Goal: Information Seeking & Learning: Learn about a topic

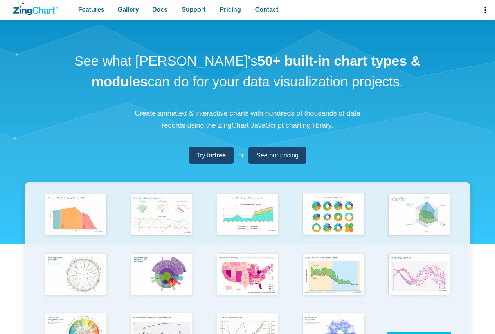
scroll to position [117, 0]
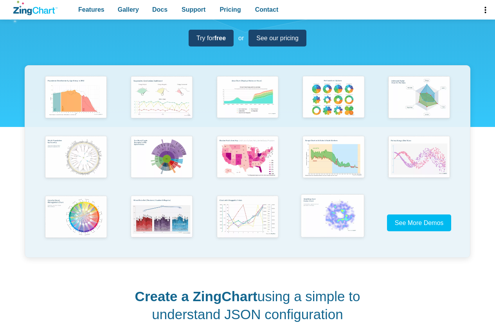
click at [343, 225] on img "App Content" at bounding box center [332, 217] width 71 height 50
click at [79, 228] on img "App Content" at bounding box center [75, 217] width 71 height 50
click at [419, 231] on link "See More Demos" at bounding box center [419, 223] width 65 height 17
click at [161, 158] on img "App Content" at bounding box center [161, 157] width 71 height 50
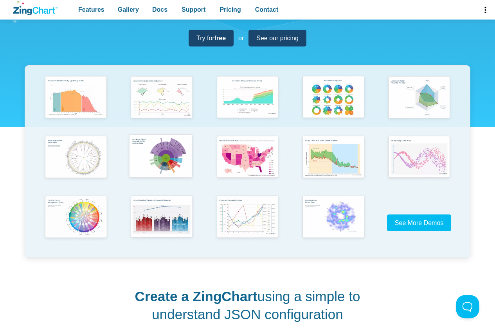
click at [167, 158] on img "App Content" at bounding box center [161, 157] width 71 height 50
click at [180, 157] on img "App Content" at bounding box center [161, 157] width 71 height 50
click at [176, 163] on img "App Content" at bounding box center [161, 157] width 71 height 50
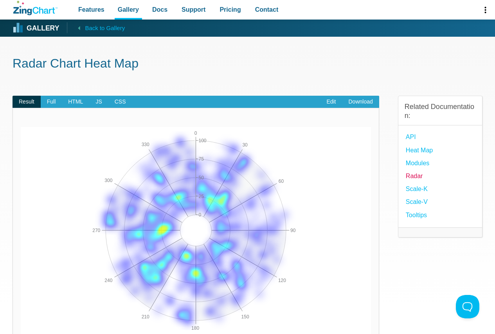
click at [417, 180] on link "Radar" at bounding box center [414, 176] width 17 height 11
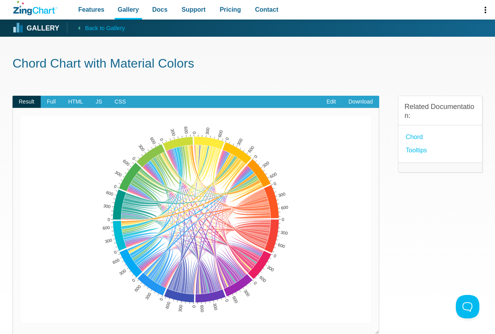
drag, startPoint x: 150, startPoint y: 201, endPoint x: 149, endPoint y: 235, distance: 34.0
click at [149, 235] on div "0 300 600 0 300 600 0 300 600 0 300 600 0 300 600 0 300 600 0 300 600 0 300 600…" at bounding box center [196, 219] width 350 height 207
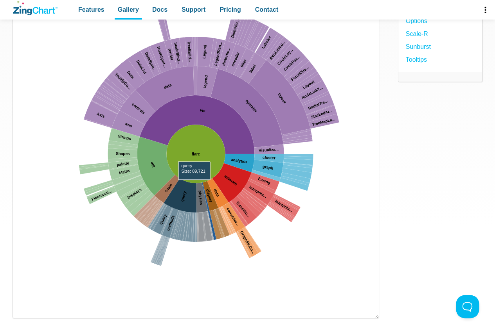
scroll to position [117, 0]
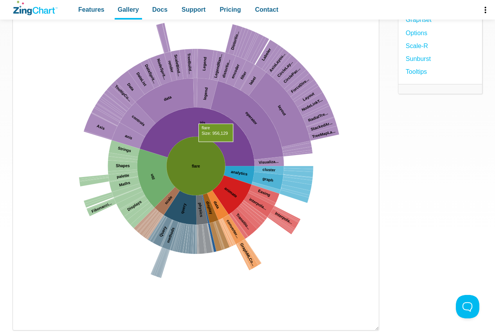
click at [21, 323] on area "App Content" at bounding box center [21, 323] width 0 height 0
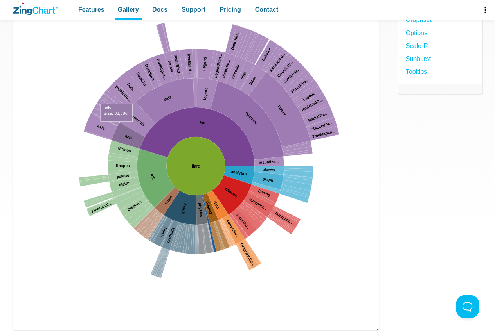
drag, startPoint x: 137, startPoint y: 110, endPoint x: 113, endPoint y: 131, distance: 31.6
click at [21, 323] on map "App Content" at bounding box center [21, 323] width 0 height 0
drag, startPoint x: 106, startPoint y: 131, endPoint x: 84, endPoint y: 185, distance: 58.1
click at [21, 323] on map "App Content" at bounding box center [21, 323] width 0 height 0
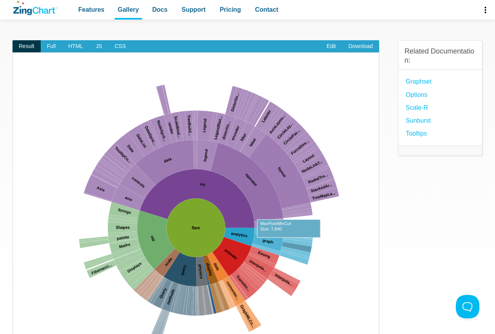
scroll to position [0, 0]
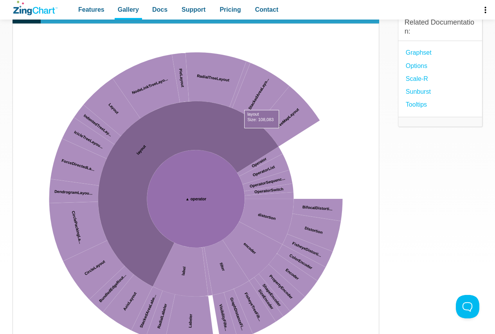
scroll to position [117, 0]
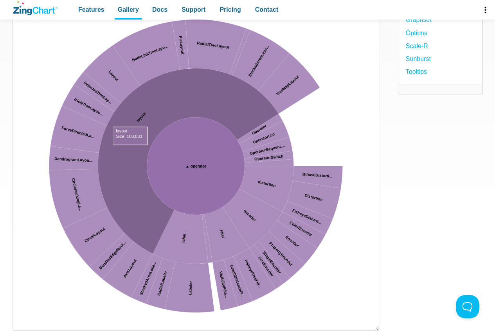
click at [21, 323] on area "App Content" at bounding box center [21, 323] width 0 height 0
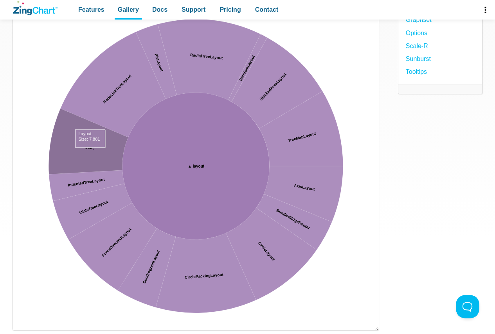
click at [21, 323] on area "App Content" at bounding box center [21, 323] width 0 height 0
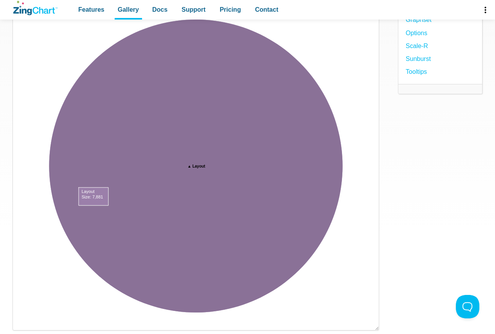
click at [21, 323] on area "App Content" at bounding box center [21, 323] width 0 height 0
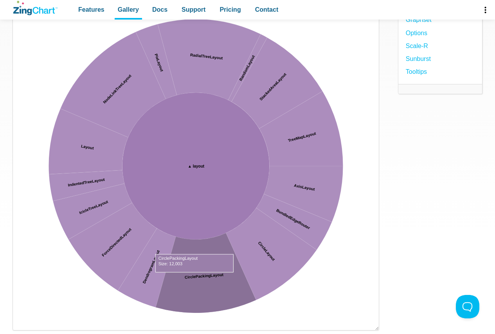
click at [21, 323] on area "App Content" at bounding box center [21, 323] width 0 height 0
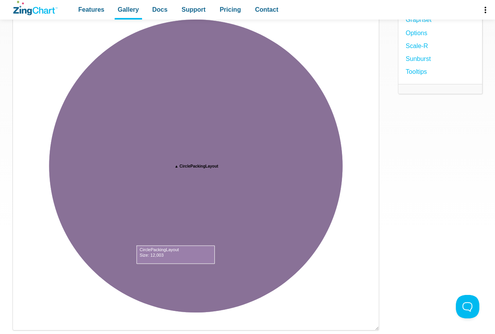
click at [21, 323] on area "App Content" at bounding box center [21, 323] width 0 height 0
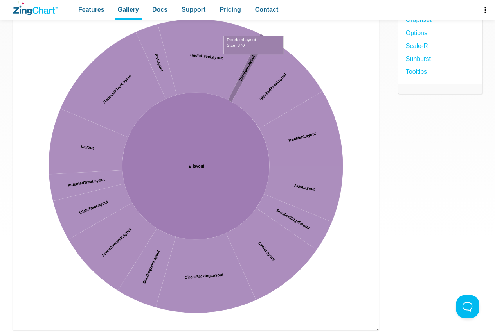
click at [21, 323] on area "App Content" at bounding box center [21, 323] width 0 height 0
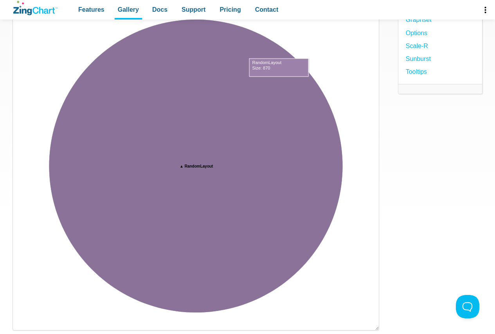
click at [21, 323] on area "App Content" at bounding box center [21, 323] width 0 height 0
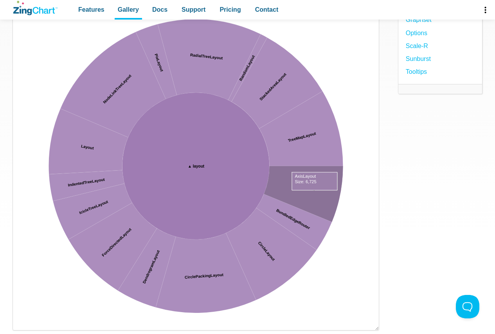
click at [21, 323] on area "App Content" at bounding box center [21, 323] width 0 height 0
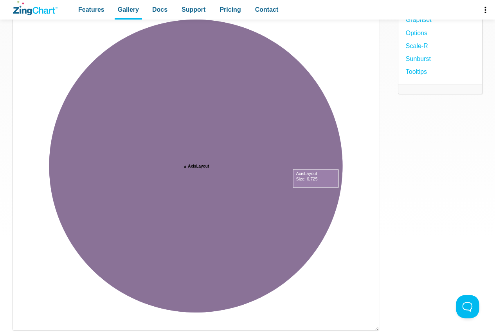
click at [21, 323] on area "App Content" at bounding box center [21, 323] width 0 height 0
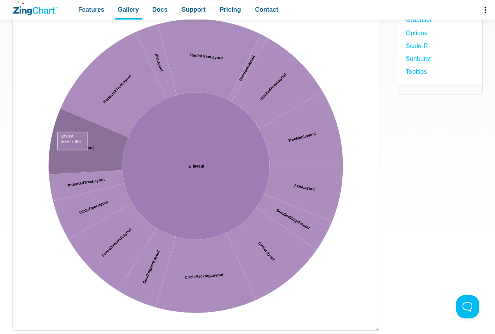
click at [21, 323] on area "App Content" at bounding box center [21, 323] width 0 height 0
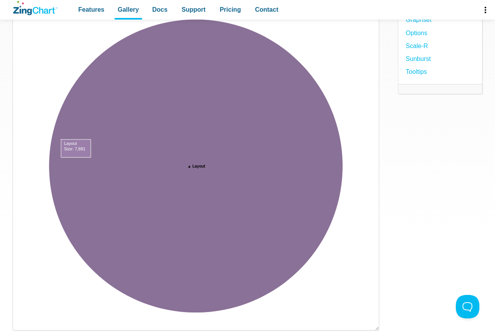
click at [21, 323] on area "App Content" at bounding box center [21, 323] width 0 height 0
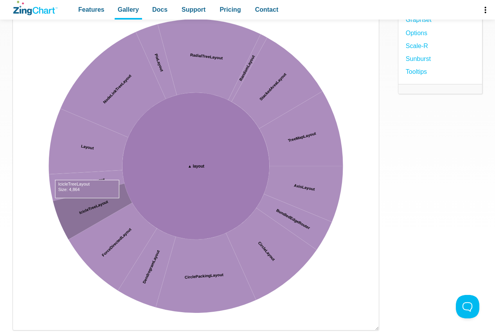
click at [21, 323] on area "App Content" at bounding box center [21, 323] width 0 height 0
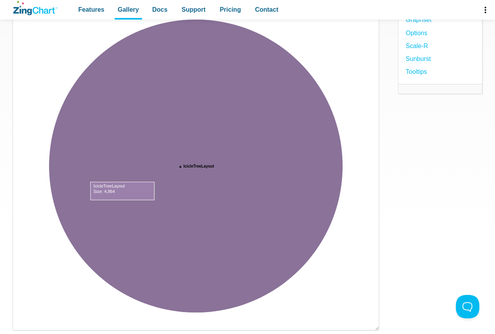
click at [21, 323] on area "App Content" at bounding box center [21, 323] width 0 height 0
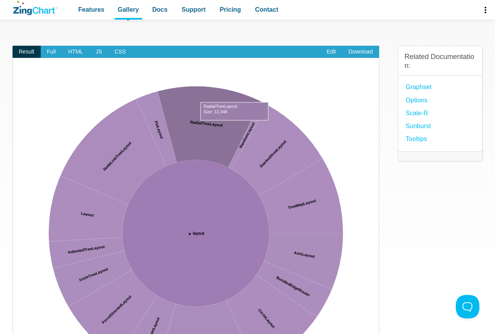
scroll to position [39, 0]
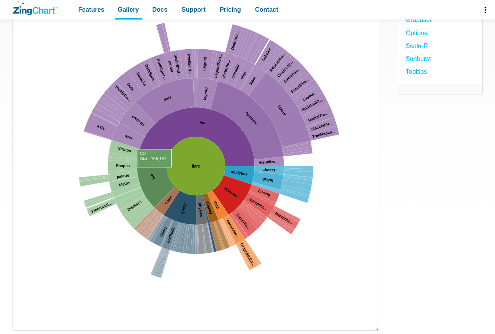
scroll to position [117, 0]
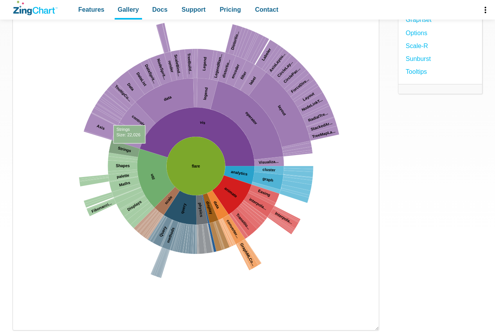
click at [21, 323] on area "App Content" at bounding box center [21, 323] width 0 height 0
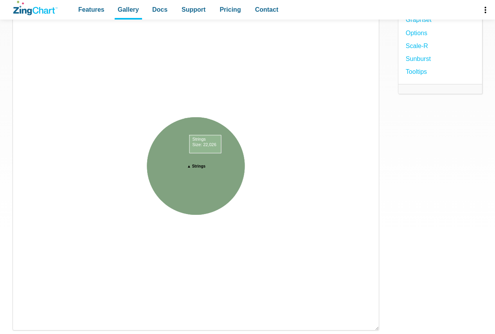
click at [21, 323] on area "App Content" at bounding box center [21, 323] width 0 height 0
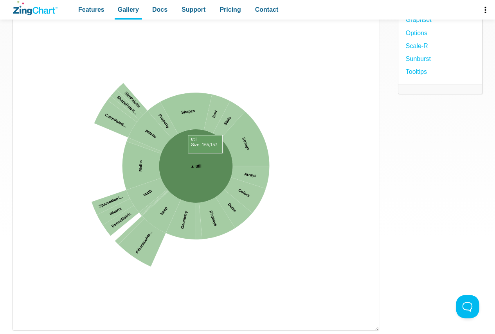
scroll to position [0, 0]
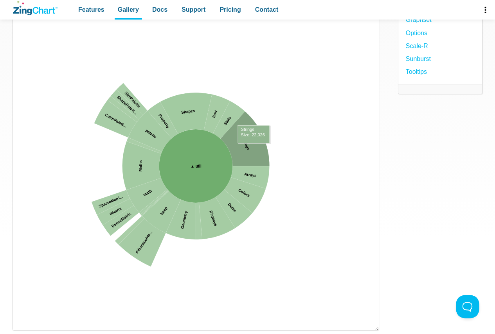
click at [21, 323] on area "App Content" at bounding box center [21, 323] width 0 height 0
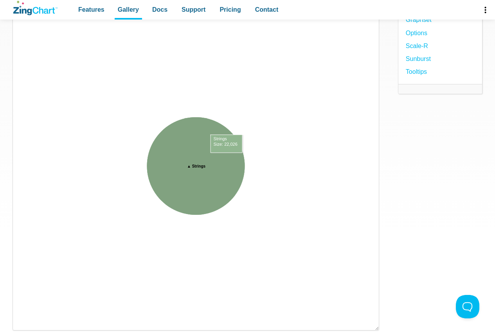
click at [21, 323] on area "App Content" at bounding box center [21, 323] width 0 height 0
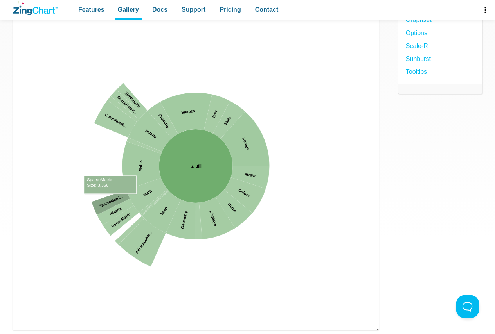
click at [21, 323] on area "App Content" at bounding box center [21, 323] width 0 height 0
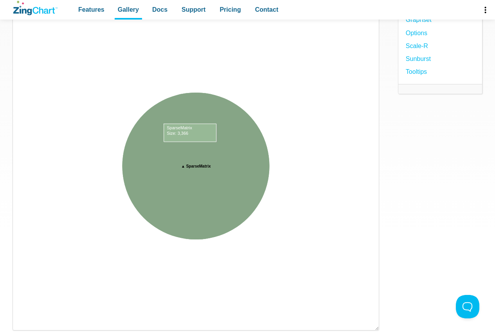
click at [21, 323] on area "App Content" at bounding box center [21, 323] width 0 height 0
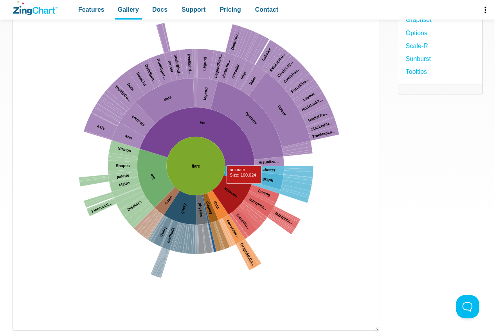
click at [21, 323] on area "App Content" at bounding box center [21, 323] width 0 height 0
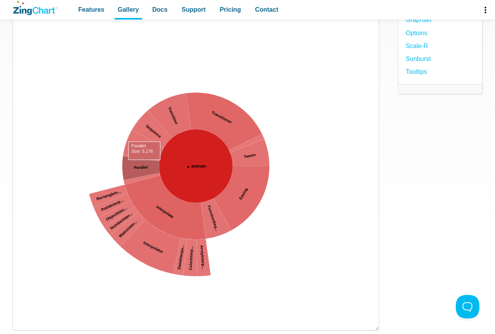
click at [21, 323] on area "App Content" at bounding box center [21, 323] width 0 height 0
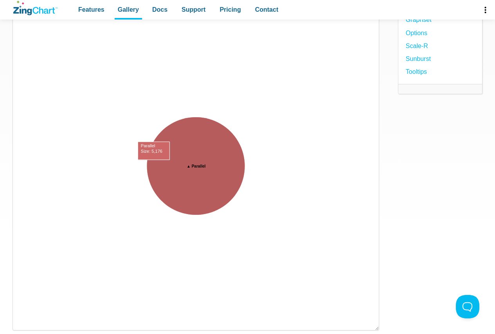
click at [21, 323] on area "App Content" at bounding box center [21, 323] width 0 height 0
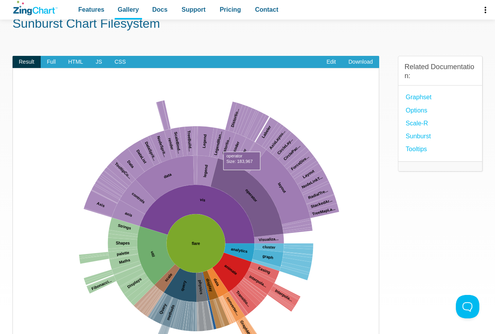
scroll to position [39, 0]
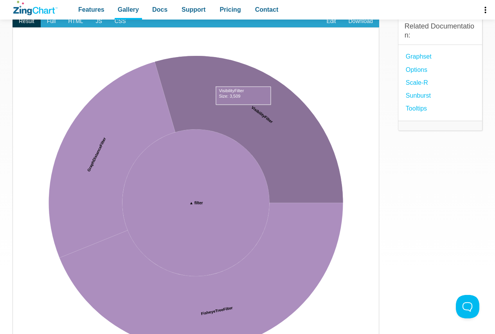
scroll to position [117, 0]
